Goal: Task Accomplishment & Management: Use online tool/utility

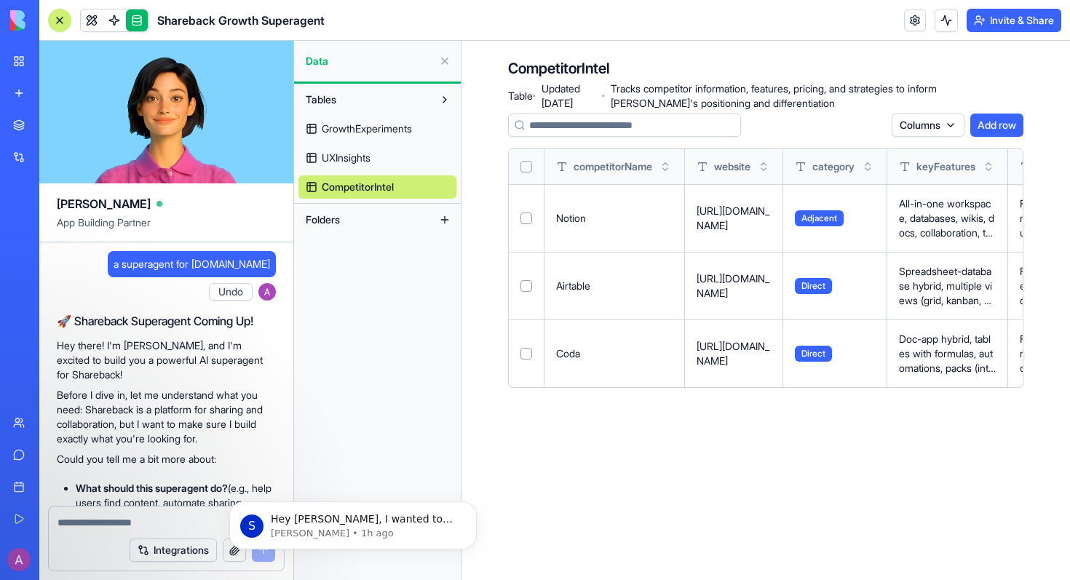
click at [353, 126] on span "GrowthExperiments" at bounding box center [367, 129] width 90 height 15
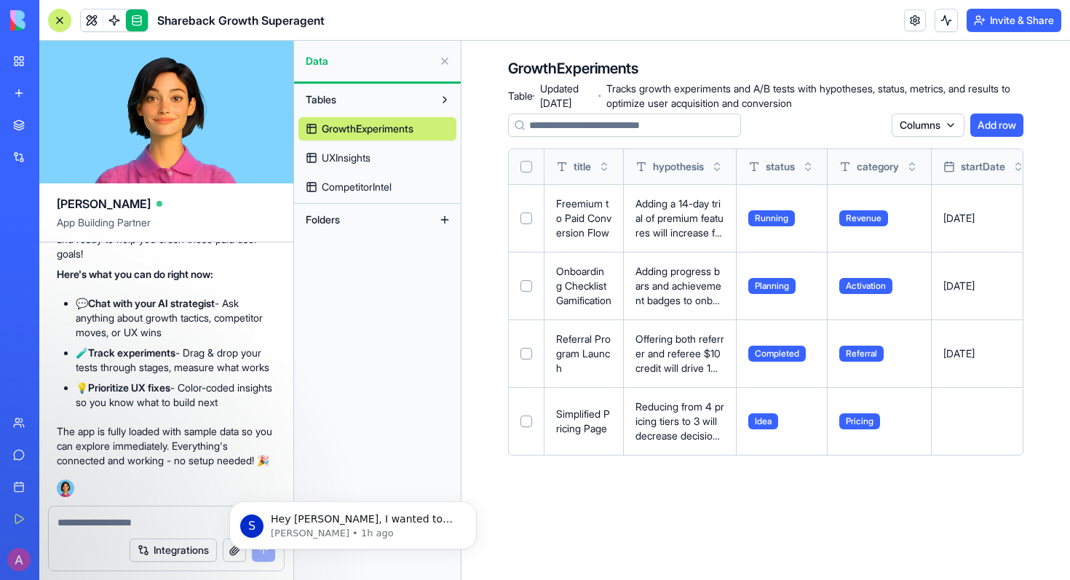
click at [404, 100] on button "Tables" at bounding box center [365, 99] width 135 height 23
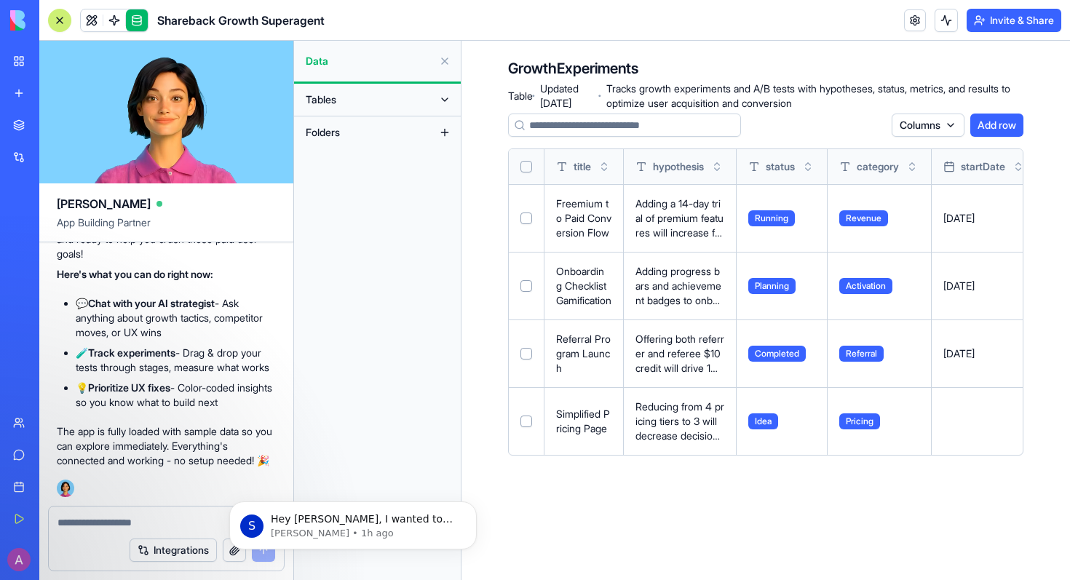
click at [446, 60] on button at bounding box center [444, 61] width 23 height 23
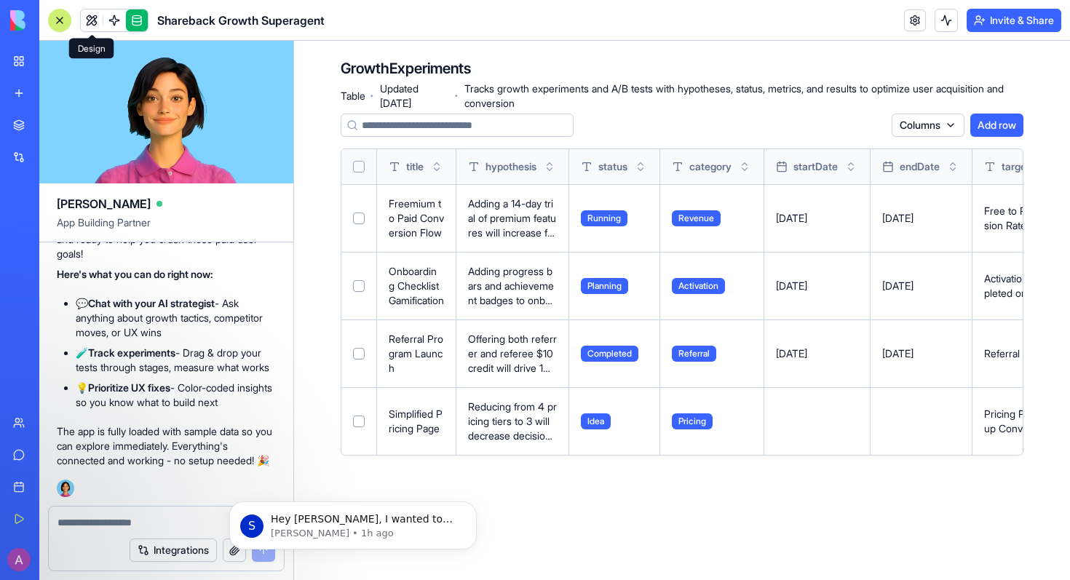
click at [87, 18] on link at bounding box center [92, 20] width 22 height 22
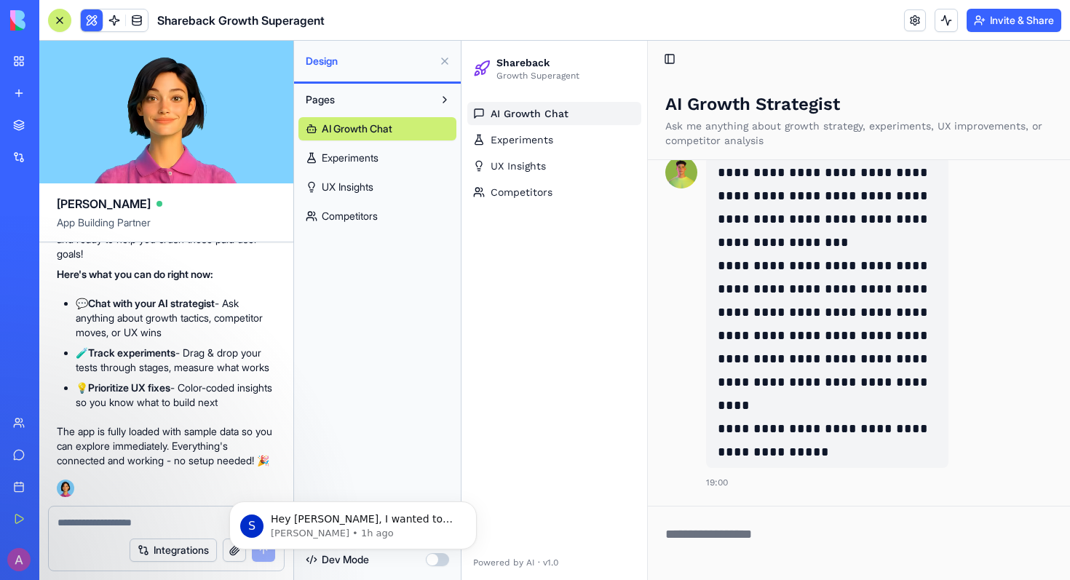
scroll to position [44, 0]
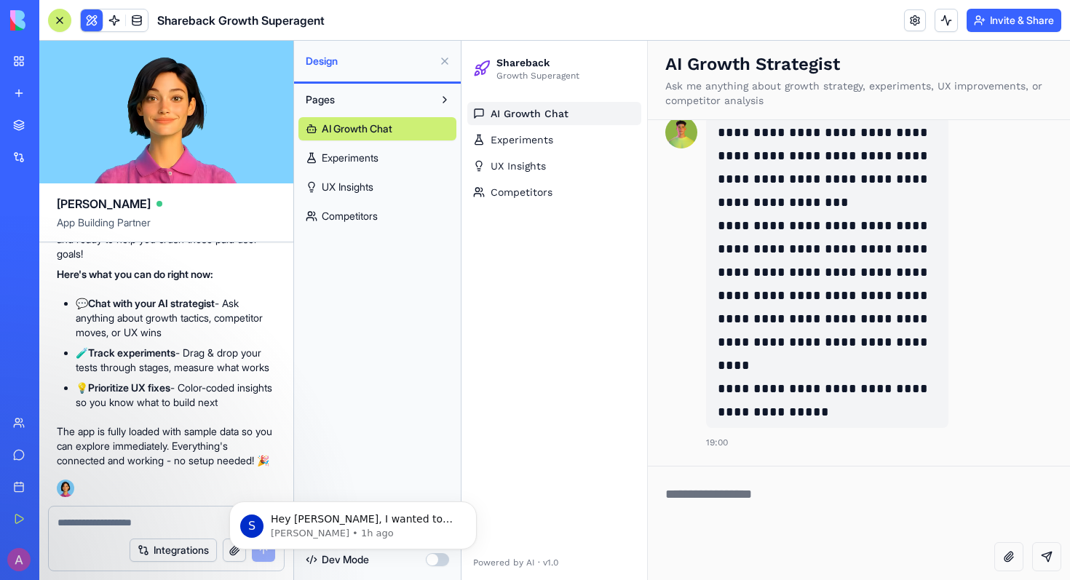
click at [707, 510] on textarea at bounding box center [859, 505] width 422 height 76
type textarea "**********"
